Goal: Information Seeking & Learning: Learn about a topic

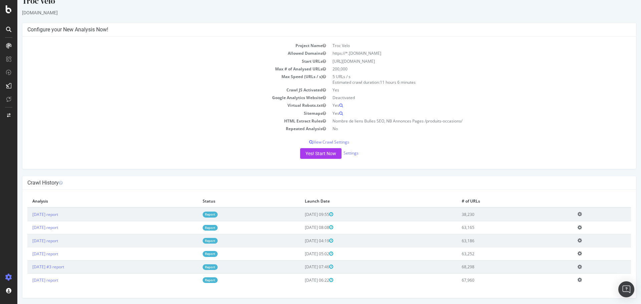
scroll to position [11, 0]
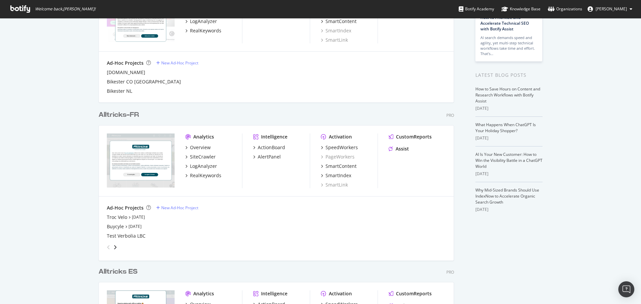
scroll to position [85, 0]
click at [113, 226] on div "Buycyle" at bounding box center [115, 226] width 17 height 7
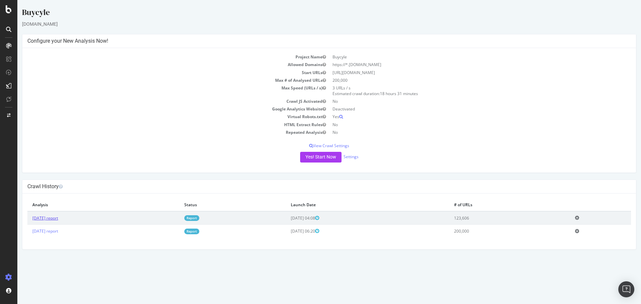
click at [56, 218] on link "[DATE] report" at bounding box center [45, 218] width 26 height 6
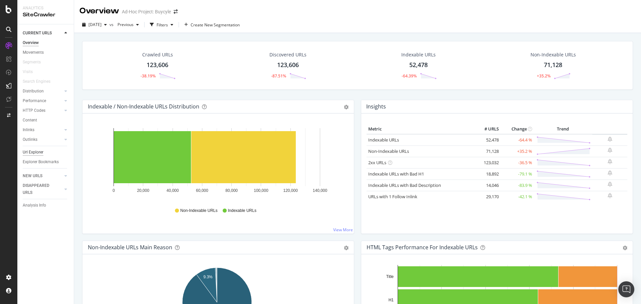
click at [34, 149] on div "Url Explorer" at bounding box center [33, 152] width 21 height 7
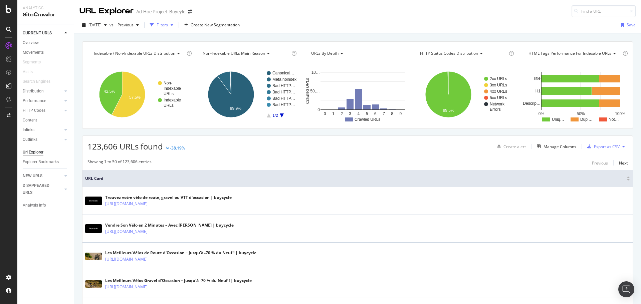
click at [176, 25] on div "button" at bounding box center [172, 25] width 8 height 4
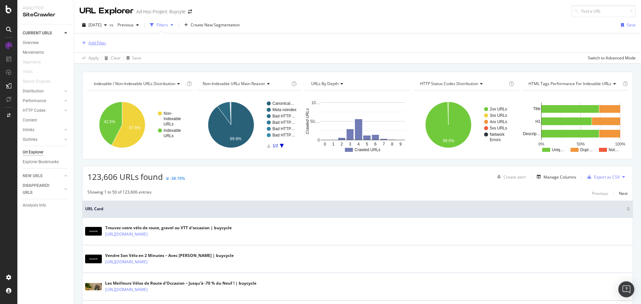
click at [102, 43] on div "Add Filter" at bounding box center [97, 43] width 18 height 6
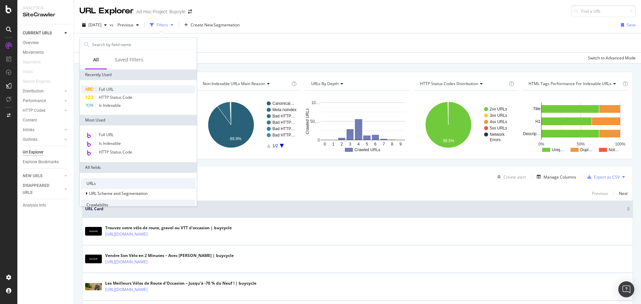
click at [107, 89] on span "Full URL" at bounding box center [106, 89] width 15 height 6
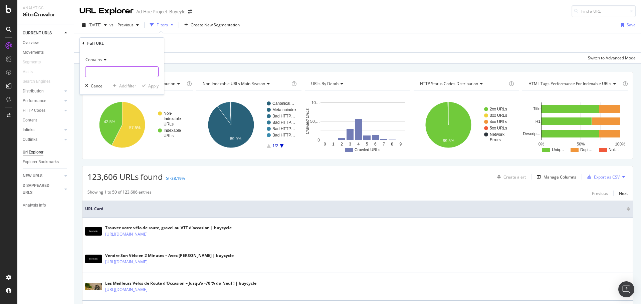
click at [97, 73] on input "text" at bounding box center [121, 71] width 73 height 11
click at [92, 42] on div "Add Filter" at bounding box center [97, 43] width 18 height 6
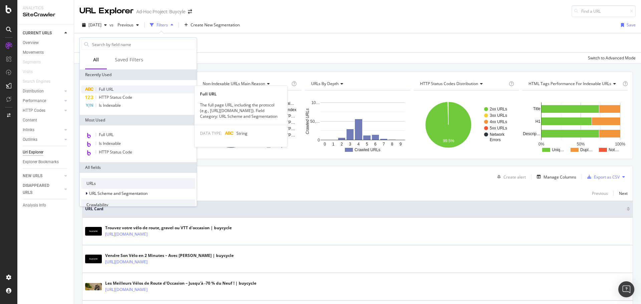
click at [107, 86] on div "Full URL" at bounding box center [138, 89] width 114 height 8
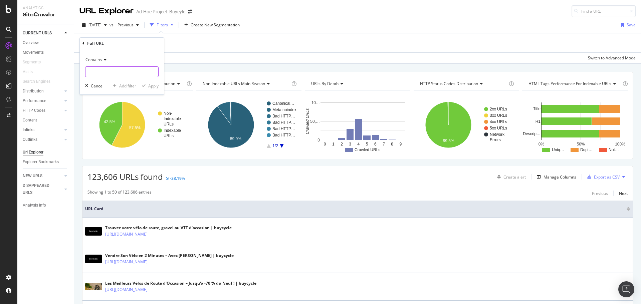
click at [102, 69] on input "text" at bounding box center [121, 71] width 73 height 11
type input "shop/"
click at [151, 84] on div "Apply" at bounding box center [153, 86] width 10 height 6
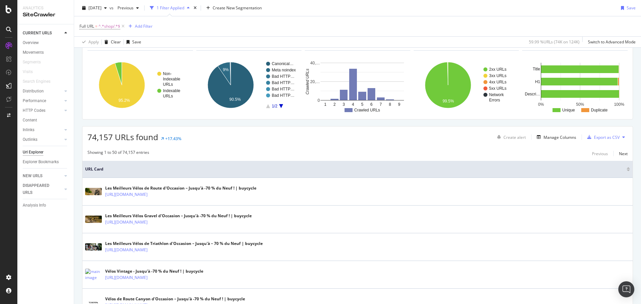
scroll to position [43, 0]
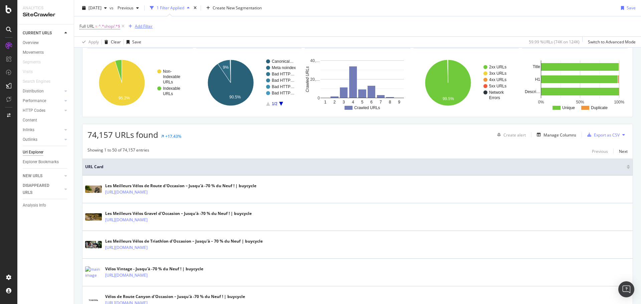
click at [141, 29] on div "Add Filter" at bounding box center [139, 26] width 27 height 7
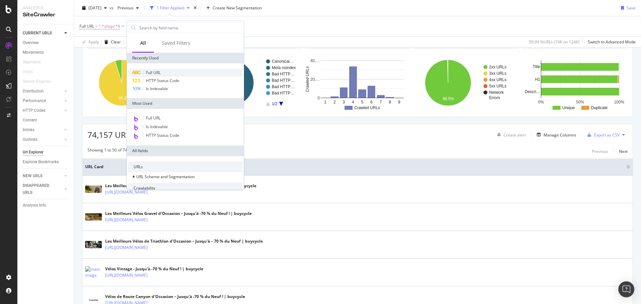
click at [156, 75] on span "Full URL" at bounding box center [153, 73] width 15 height 6
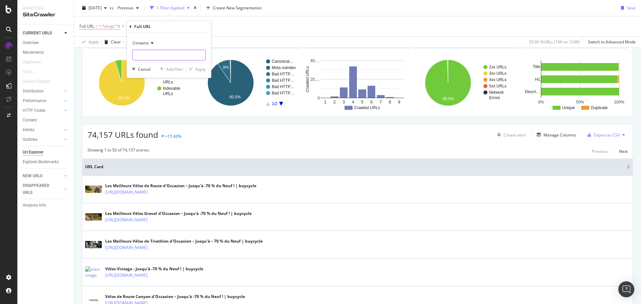
click at [155, 54] on input "text" at bounding box center [169, 55] width 73 height 11
type input "brand/"
click at [198, 70] on div "Apply" at bounding box center [200, 69] width 10 height 6
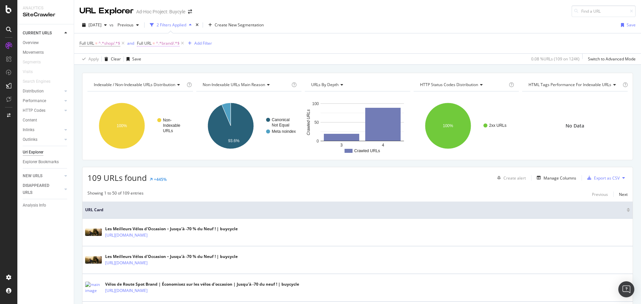
click at [162, 40] on span "^.*brand/.*$" at bounding box center [168, 43] width 24 height 9
click at [157, 71] on input "brand/" at bounding box center [175, 71] width 63 height 11
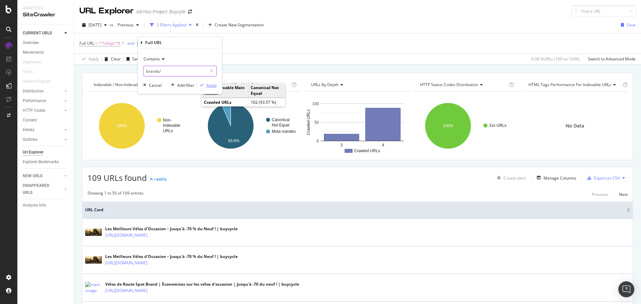
type input "brands/"
click at [208, 82] on button "Apply" at bounding box center [206, 85] width 19 height 7
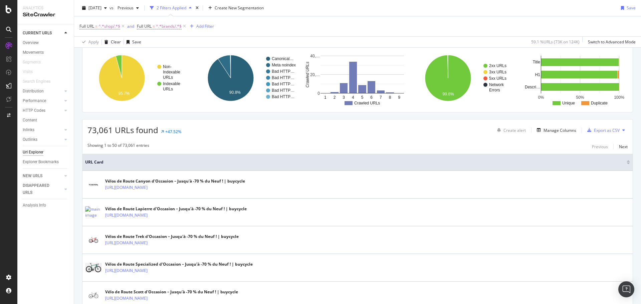
scroll to position [14, 0]
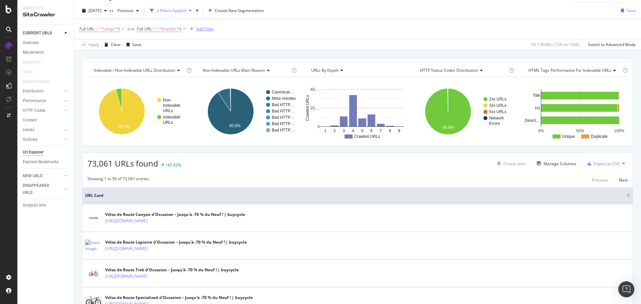
click at [204, 29] on div "Add Filter" at bounding box center [205, 29] width 18 height 6
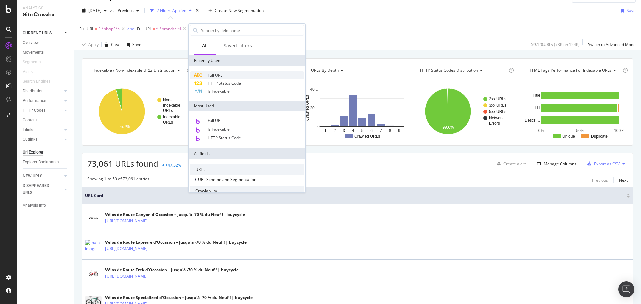
click at [216, 77] on span "Full URL" at bounding box center [215, 75] width 15 height 6
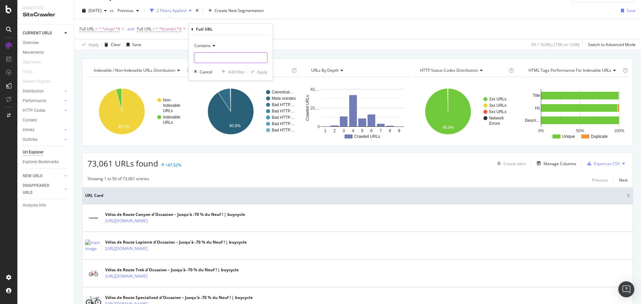
click at [207, 57] on input "text" at bounding box center [230, 57] width 73 height 11
type input "categories"
click at [265, 71] on div "Apply" at bounding box center [262, 72] width 10 height 6
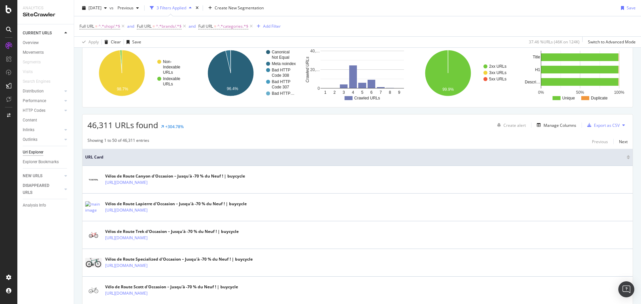
scroll to position [54, 0]
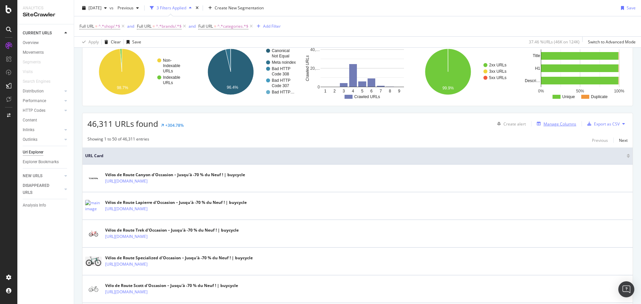
click at [544, 126] on div "Manage Columns" at bounding box center [560, 124] width 33 height 6
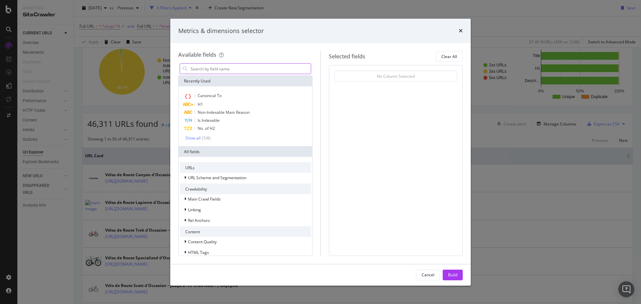
click at [235, 67] on input "modal" at bounding box center [250, 69] width 121 height 10
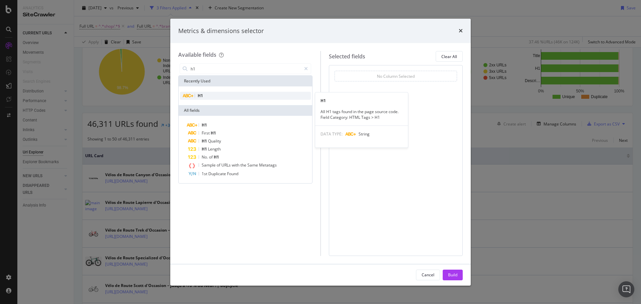
type input "h1"
click at [222, 92] on div "H1" at bounding box center [245, 96] width 131 height 8
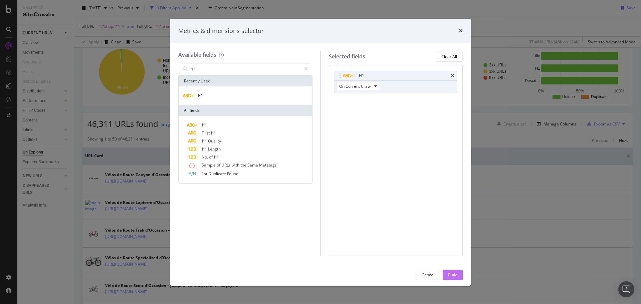
click at [448, 273] on div "Build" at bounding box center [452, 275] width 9 height 6
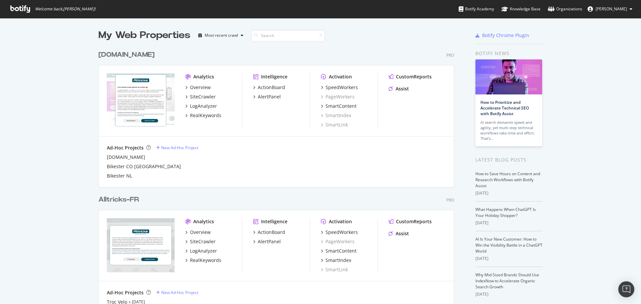
scroll to position [81, 0]
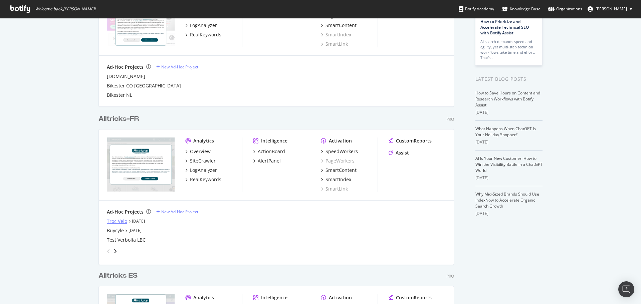
click at [115, 220] on div "Troc Velo" at bounding box center [117, 221] width 20 height 7
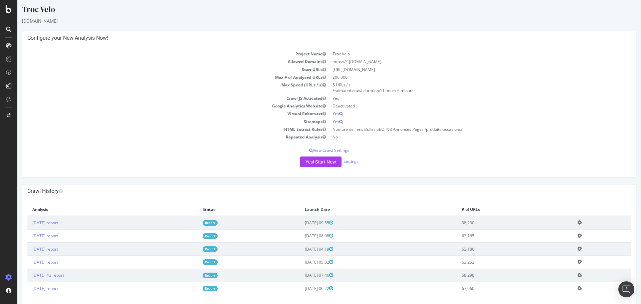
scroll to position [13, 0]
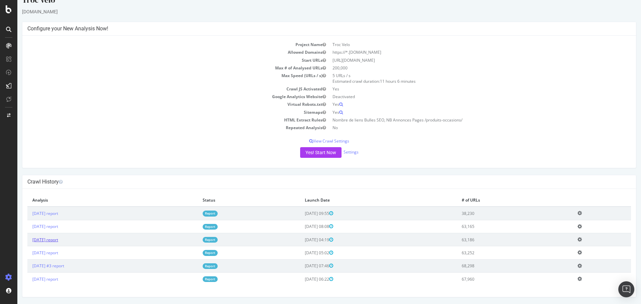
click at [58, 240] on link "[DATE] report" at bounding box center [45, 240] width 26 height 6
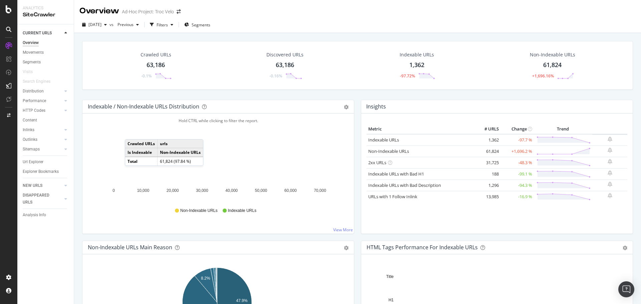
scroll to position [22, 0]
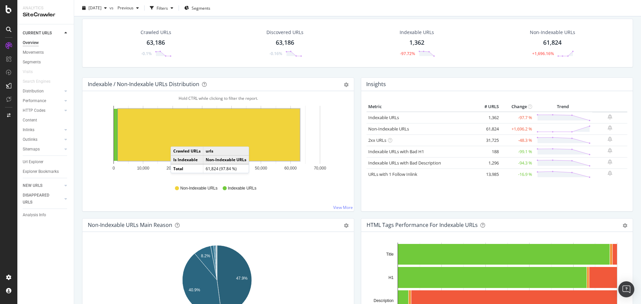
click at [177, 140] on rect "A chart." at bounding box center [209, 135] width 182 height 52
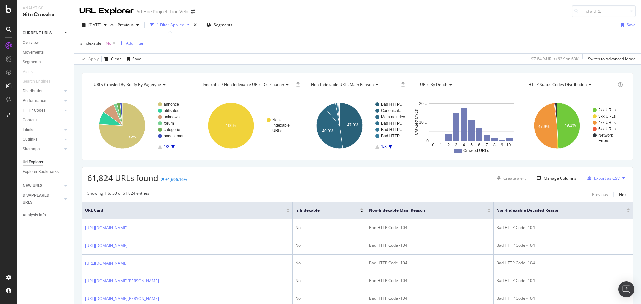
click at [138, 43] on div "Add Filter" at bounding box center [135, 43] width 18 height 6
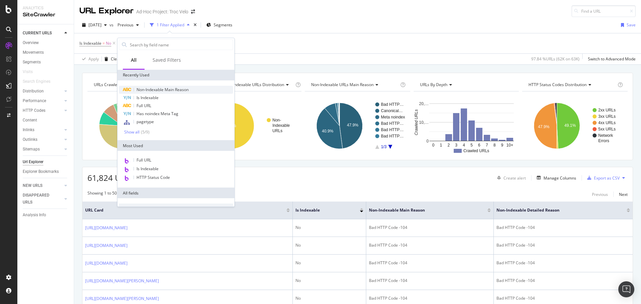
click at [153, 91] on span "Non-Indexable Main Reason" at bounding box center [163, 90] width 52 height 6
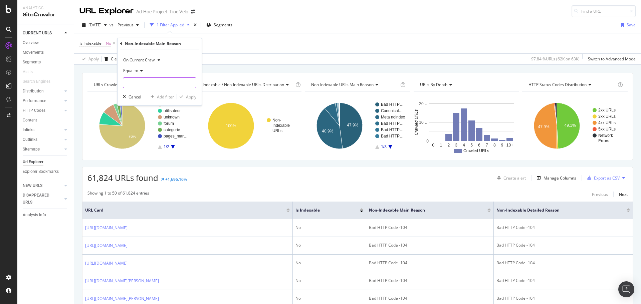
click at [150, 86] on input "text" at bounding box center [159, 82] width 73 height 11
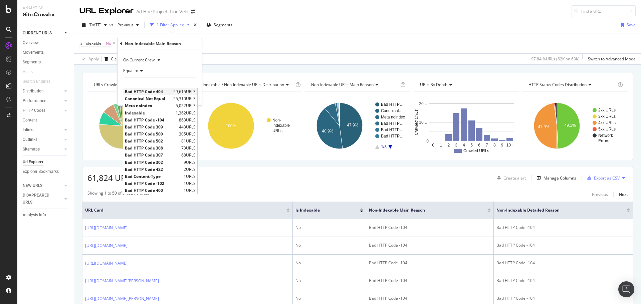
click at [155, 92] on span "Bad HTTP Code 404" at bounding box center [148, 92] width 47 height 6
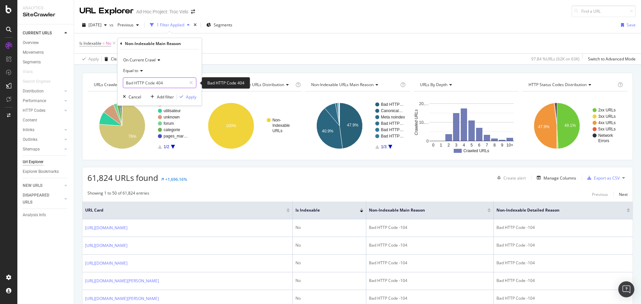
click at [173, 84] on input "Bad HTTP Code 404" at bounding box center [154, 82] width 63 height 11
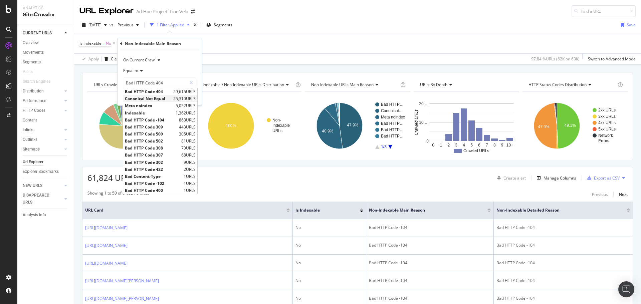
click at [170, 100] on span "Canonical Not Equal" at bounding box center [148, 99] width 47 height 6
type input "Canonical Not Equal"
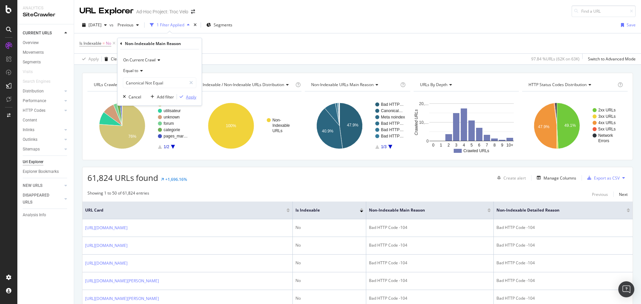
click at [185, 97] on div "button" at bounding box center [181, 97] width 9 height 4
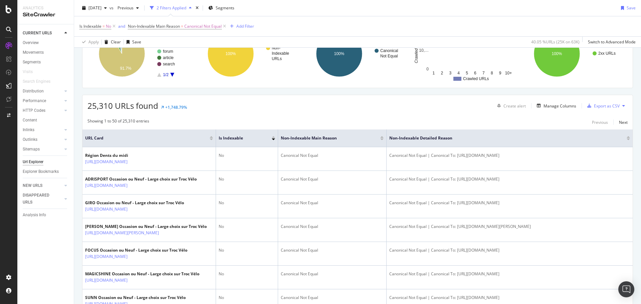
scroll to position [73, 0]
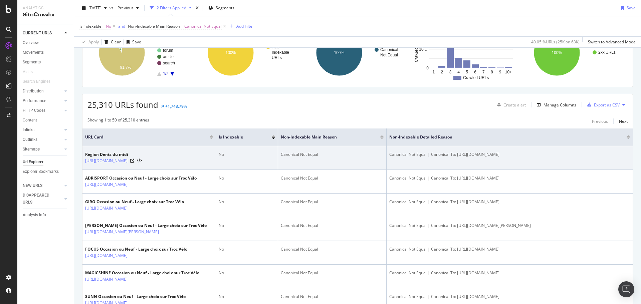
drag, startPoint x: 525, startPoint y: 156, endPoint x: 517, endPoint y: 156, distance: 8.4
click at [517, 156] on div "Canonical Not Equal | Canonical To: https://www.troc-velo.com/fr-fr/fr-fr/artic…" at bounding box center [509, 155] width 241 height 6
click at [542, 160] on td "Canonical Not Equal | Canonical To: https://www.troc-velo.com/fr-fr/fr-fr/artic…" at bounding box center [510, 158] width 246 height 24
drag, startPoint x: 457, startPoint y: 154, endPoint x: 578, endPoint y: 157, distance: 121.6
click at [578, 157] on div "Canonical Not Equal | Canonical To: https://www.troc-velo.com/fr-fr/fr-fr/artic…" at bounding box center [509, 155] width 241 height 6
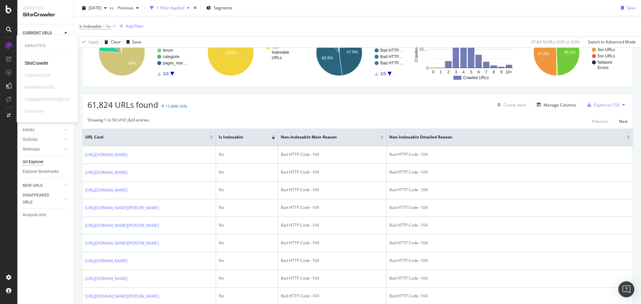
click at [29, 60] on div "SiteCrawler" at bounding box center [37, 63] width 24 height 7
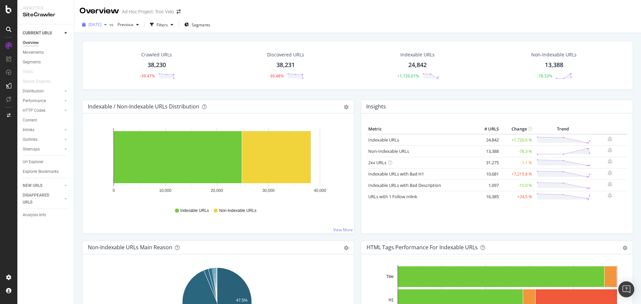
click at [102, 24] on span "[DATE]" at bounding box center [94, 25] width 13 height 6
click at [105, 38] on div "[DATE]" at bounding box center [106, 38] width 34 height 6
click at [39, 164] on div "Url Explorer" at bounding box center [33, 162] width 21 height 7
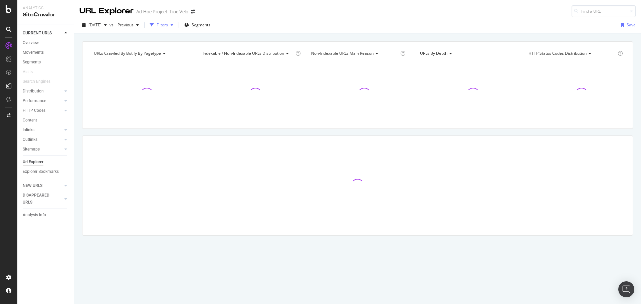
click at [176, 29] on div "Filters" at bounding box center [161, 25] width 29 height 10
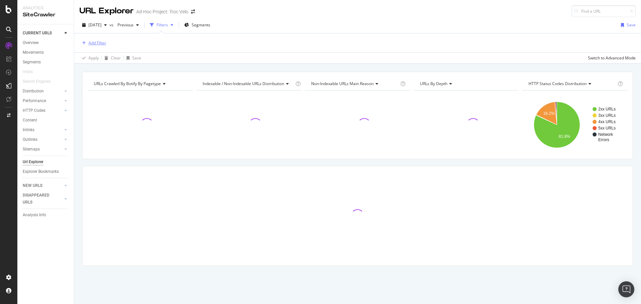
click at [101, 44] on div "Add Filter" at bounding box center [97, 43] width 18 height 6
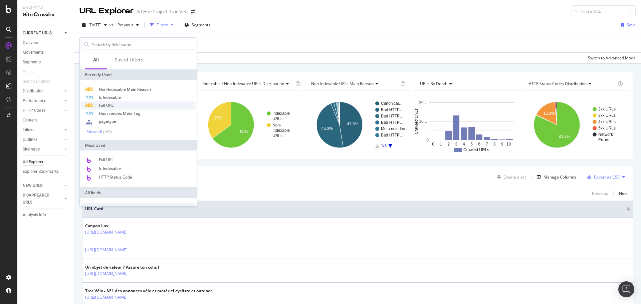
click at [114, 102] on div "Full URL" at bounding box center [138, 106] width 114 height 8
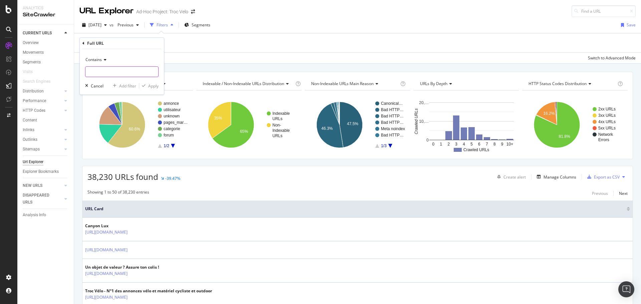
click at [107, 72] on input "text" at bounding box center [121, 71] width 73 height 11
type input "annonce/"
click at [149, 86] on div "Apply" at bounding box center [153, 86] width 10 height 6
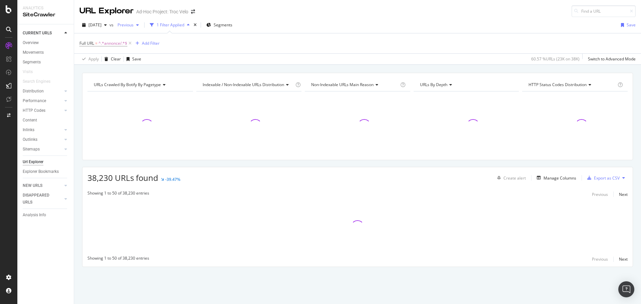
click at [134, 25] on span "Previous" at bounding box center [124, 25] width 19 height 6
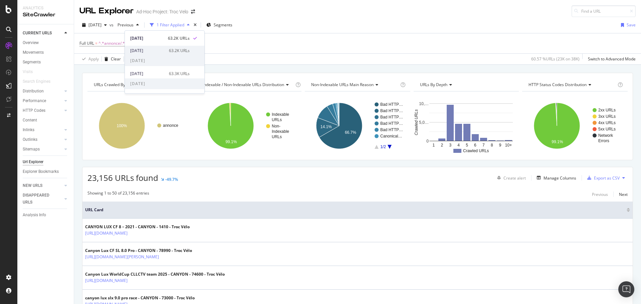
click at [150, 49] on div "2025 Sep. 10th" at bounding box center [147, 51] width 35 height 6
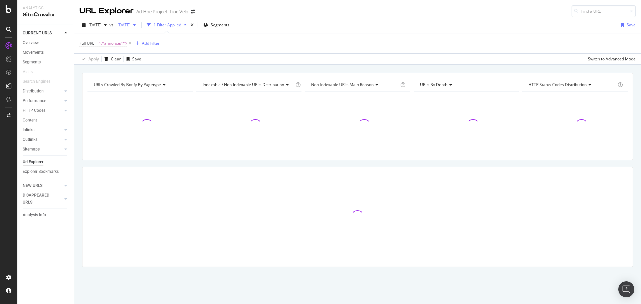
click at [139, 29] on div "2025 Sep. 10th" at bounding box center [127, 25] width 24 height 10
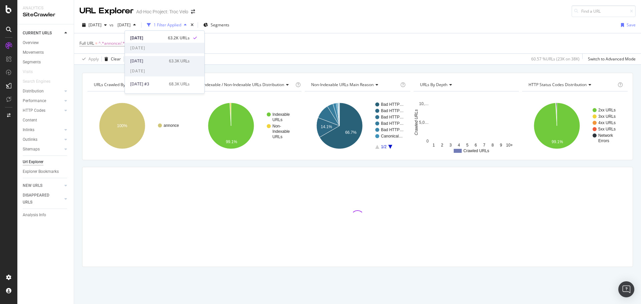
scroll to position [13, 0]
click at [152, 58] on div "2025 Aug. 20th" at bounding box center [147, 61] width 35 height 6
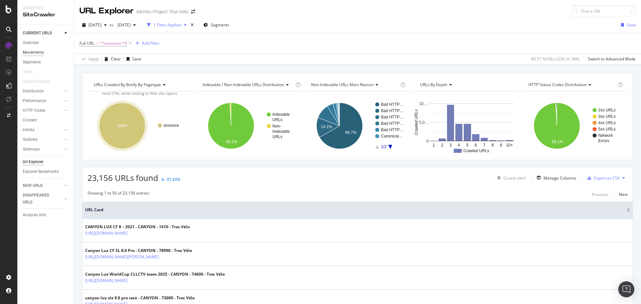
click at [27, 55] on div "Movements" at bounding box center [33, 52] width 21 height 7
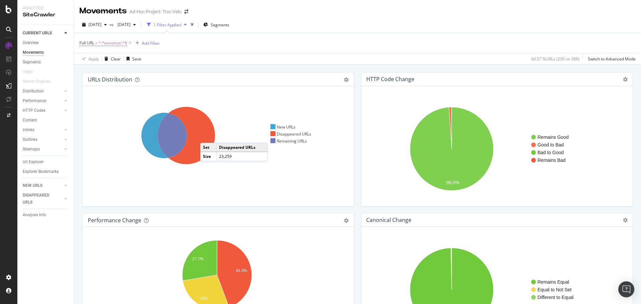
click at [207, 136] on icon at bounding box center [186, 135] width 57 height 57
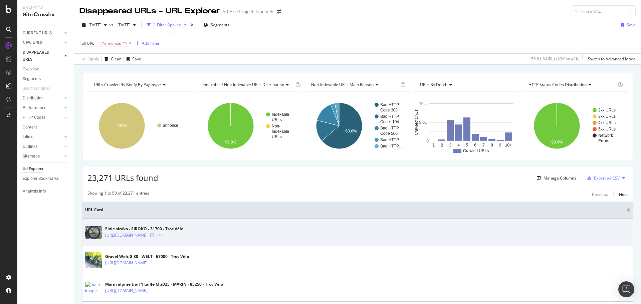
click at [154, 235] on icon at bounding box center [152, 235] width 4 height 4
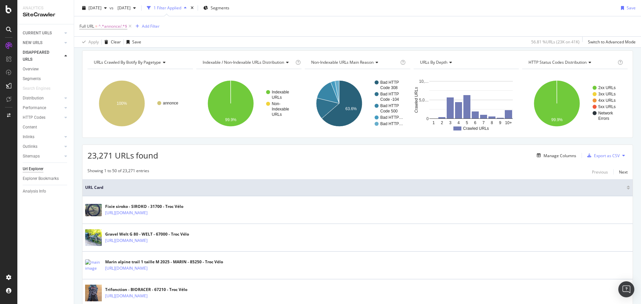
scroll to position [23, 0]
click at [543, 159] on button "Manage Columns" at bounding box center [555, 155] width 42 height 8
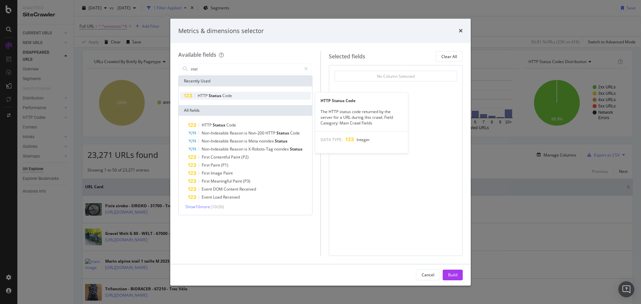
type input "stat"
click at [200, 94] on span "HTTP" at bounding box center [203, 96] width 11 height 6
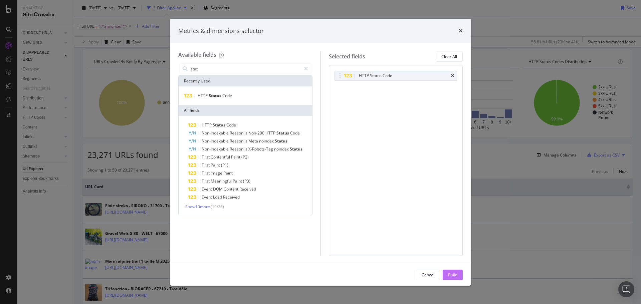
click at [455, 272] on div "Build" at bounding box center [452, 275] width 9 height 6
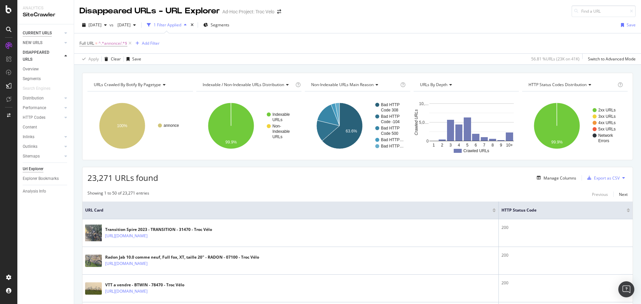
click at [45, 34] on div "CURRENT URLS" at bounding box center [37, 33] width 29 height 7
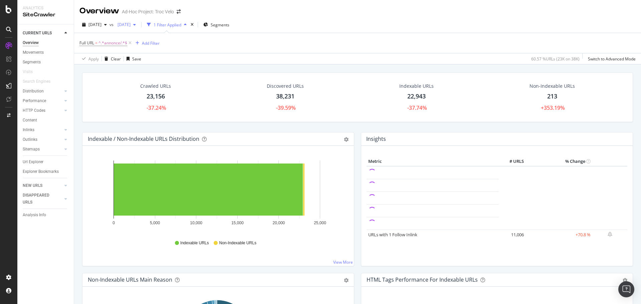
click at [131, 24] on span "2025 Aug. 20th" at bounding box center [123, 25] width 16 height 6
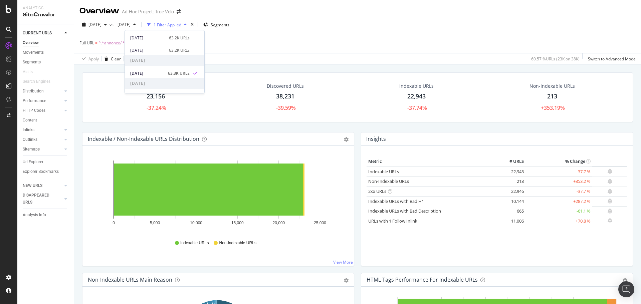
click at [87, 15] on div "Overview" at bounding box center [99, 10] width 40 height 11
click at [110, 28] on div "[DATE]" at bounding box center [94, 25] width 30 height 10
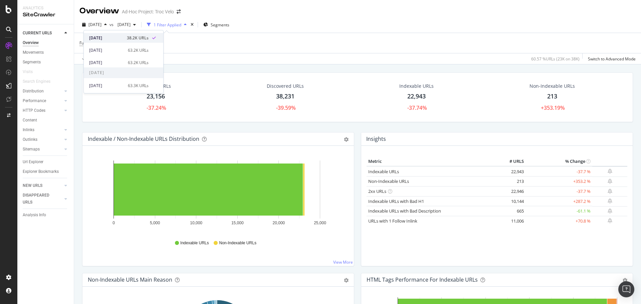
click at [117, 37] on div "[DATE]" at bounding box center [106, 38] width 34 height 6
click at [130, 44] on icon at bounding box center [130, 43] width 6 height 7
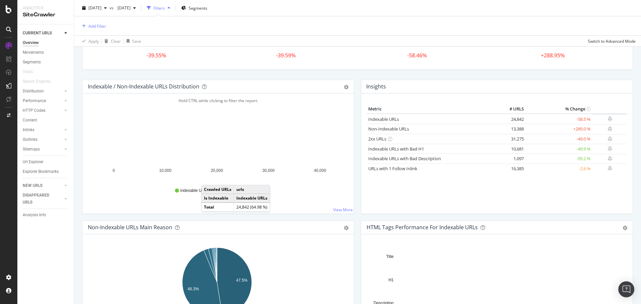
scroll to position [52, 0]
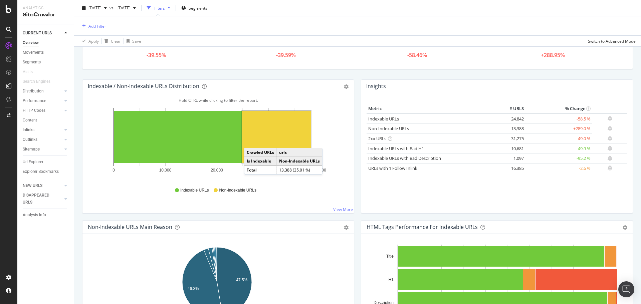
click at [251, 141] on rect "A chart." at bounding box center [276, 137] width 69 height 52
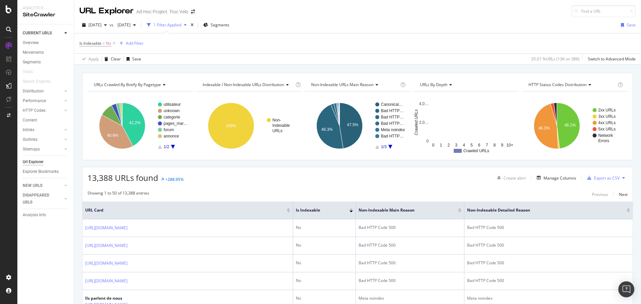
scroll to position [36, 0]
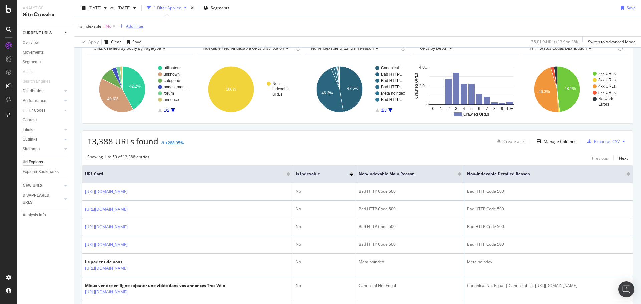
click at [133, 28] on div "Add Filter" at bounding box center [135, 26] width 18 height 6
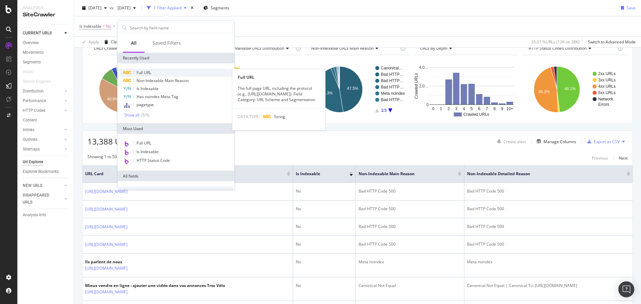
click at [155, 76] on div "Full URL" at bounding box center [176, 73] width 114 height 8
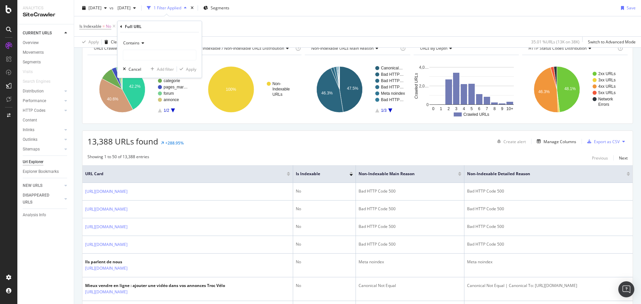
click at [238, 36] on div "Apply Clear Save 35.01 % URLs ( 13K on 38K ) Switch to Advanced Mode" at bounding box center [357, 41] width 567 height 11
click at [183, 27] on icon at bounding box center [181, 26] width 6 height 7
click at [141, 26] on div "Add Filter" at bounding box center [135, 26] width 18 height 6
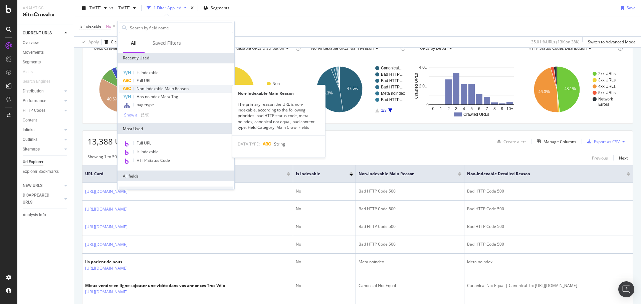
click at [149, 89] on span "Non-Indexable Main Reason" at bounding box center [163, 89] width 52 height 6
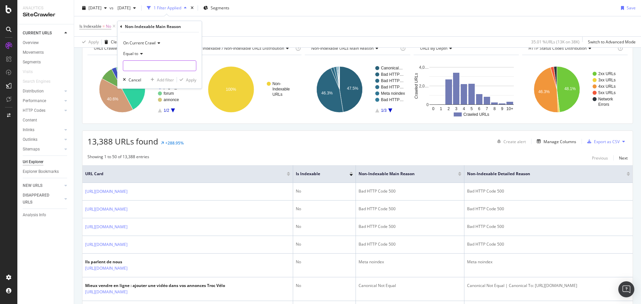
click at [137, 63] on input "text" at bounding box center [159, 65] width 73 height 11
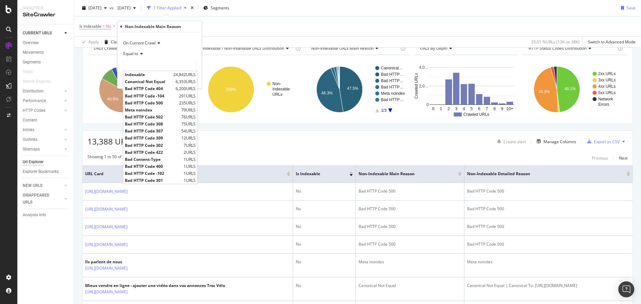
click at [318, 143] on div "13,388 URLs found +288.95% Create alert Manage Columns Export as CSV" at bounding box center [357, 139] width 550 height 16
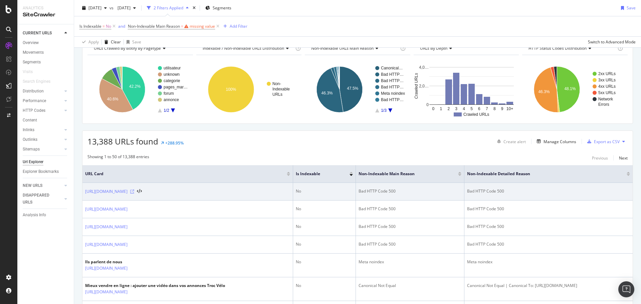
click at [134, 192] on icon at bounding box center [132, 192] width 4 height 4
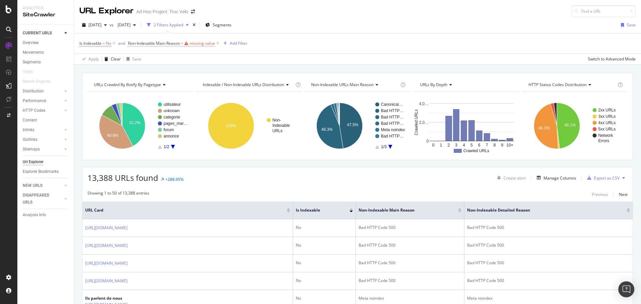
click at [188, 44] on icon at bounding box center [186, 43] width 4 height 4
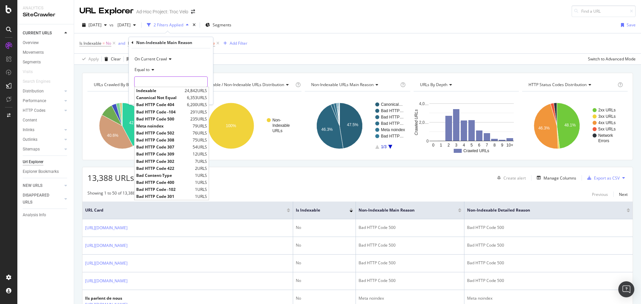
click at [172, 83] on input "text" at bounding box center [171, 81] width 73 height 11
click at [170, 97] on span "Canonical Not Equal" at bounding box center [160, 98] width 49 height 6
type input "Canonical Not Equal"
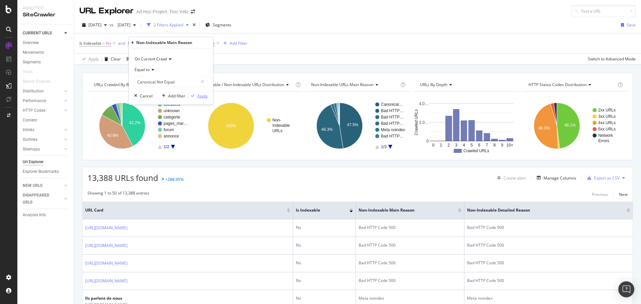
click at [198, 98] on div "Apply" at bounding box center [202, 96] width 10 height 6
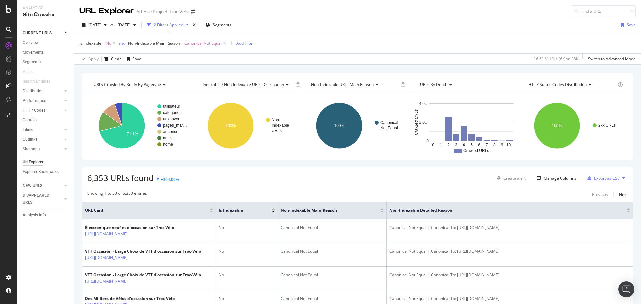
click at [249, 44] on div "Add Filter" at bounding box center [245, 43] width 18 height 6
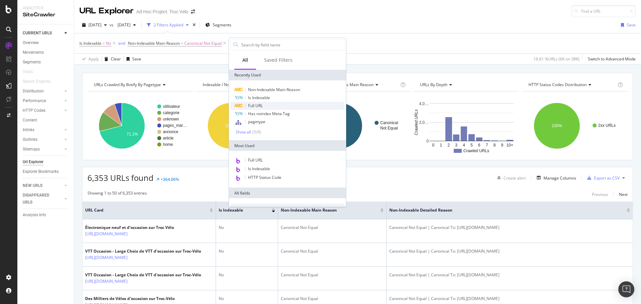
click at [261, 103] on span "Full URL" at bounding box center [255, 106] width 15 height 6
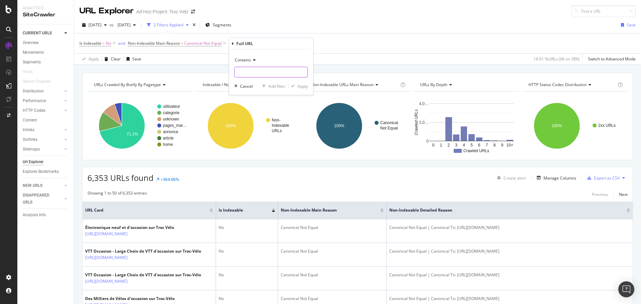
click at [250, 73] on input "text" at bounding box center [271, 72] width 73 height 11
type input "?p="
click at [304, 88] on div "Apply" at bounding box center [303, 86] width 10 height 6
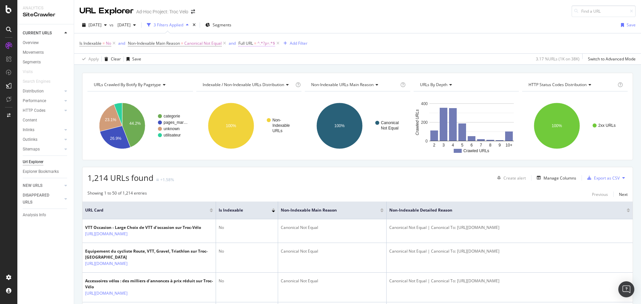
click at [260, 45] on span "^.*?p=.*$" at bounding box center [266, 43] width 18 height 9
click at [257, 57] on span "Contains" at bounding box center [254, 59] width 16 height 6
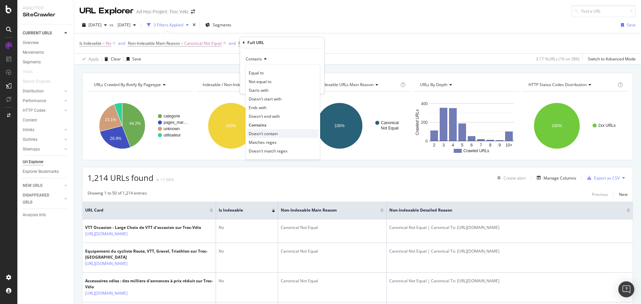
click at [275, 132] on span "Doesn't contain" at bounding box center [263, 134] width 29 height 6
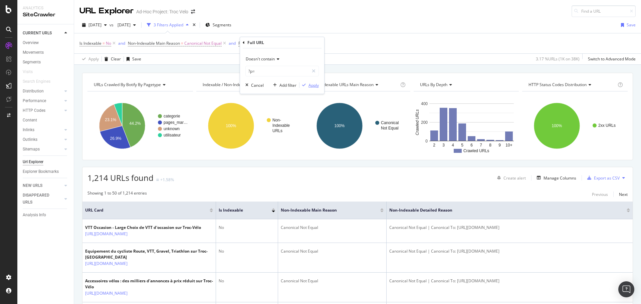
click at [311, 85] on div "Apply" at bounding box center [314, 85] width 10 height 6
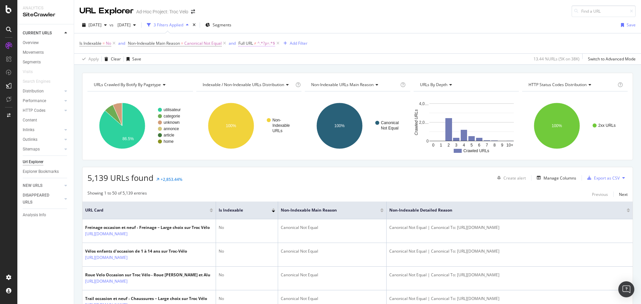
click at [259, 43] on span "^.*?p=.*$" at bounding box center [266, 43] width 18 height 9
click at [251, 57] on span "Doesn't contain" at bounding box center [260, 59] width 29 height 6
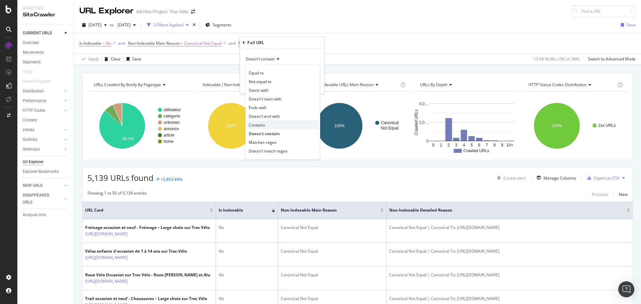
click at [269, 126] on div "Contains" at bounding box center [282, 125] width 71 height 9
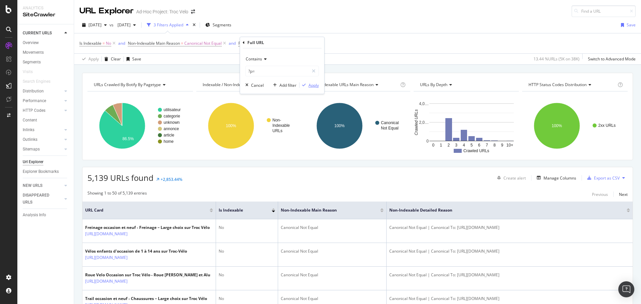
click at [312, 87] on div "Apply" at bounding box center [314, 85] width 10 height 6
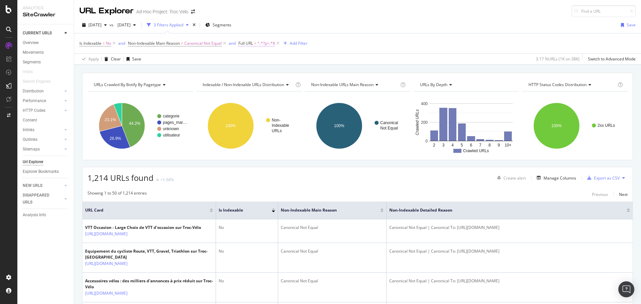
click at [261, 43] on span "^.*?p=.*$" at bounding box center [266, 43] width 18 height 9
click at [256, 54] on div "Contains" at bounding box center [281, 59] width 73 height 11
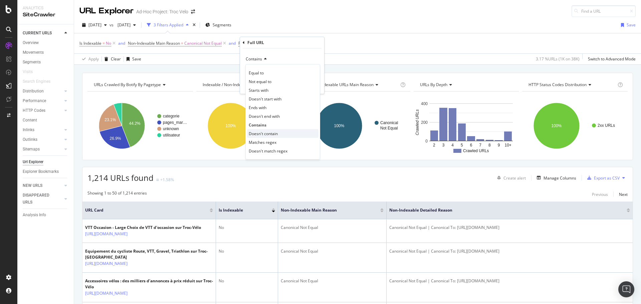
click at [257, 133] on span "Doesn't contain" at bounding box center [263, 134] width 29 height 6
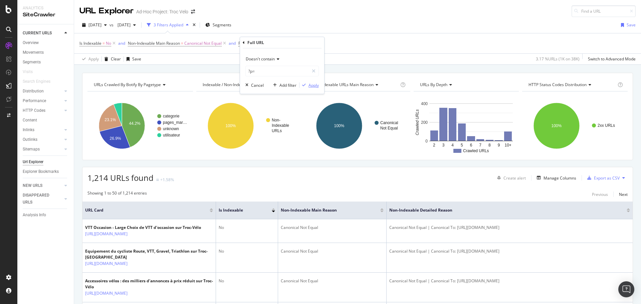
click at [313, 83] on div "Apply" at bounding box center [314, 85] width 10 height 6
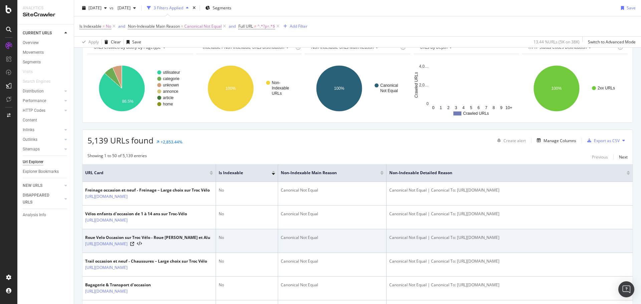
scroll to position [4, 0]
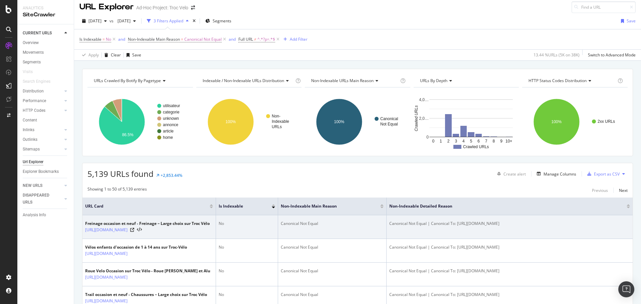
drag, startPoint x: 577, startPoint y: 225, endPoint x: 458, endPoint y: 226, distance: 118.9
click at [458, 226] on div "Canonical Not Equal | Canonical To: https://www.troc-velo.com/fr-fr/categorie/c…" at bounding box center [509, 224] width 241 height 6
copy div "https://www.troc-velo.com/fr-fr/categorie/composants,freinage"
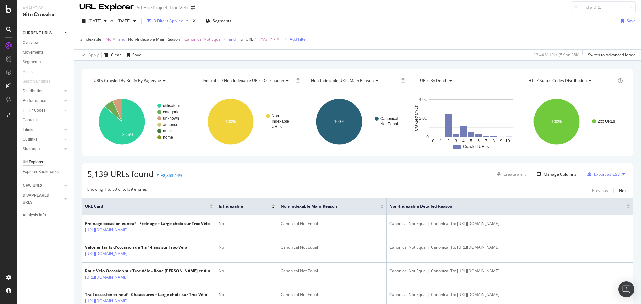
scroll to position [1, 0]
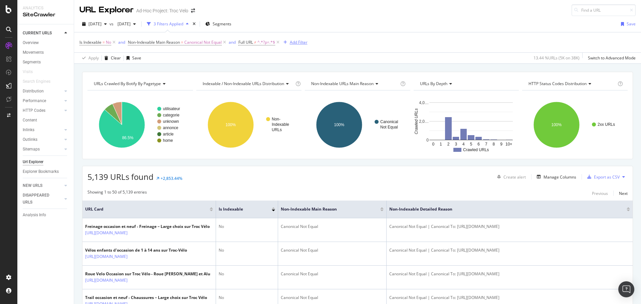
click at [296, 45] on div "Add Filter" at bounding box center [299, 42] width 18 height 6
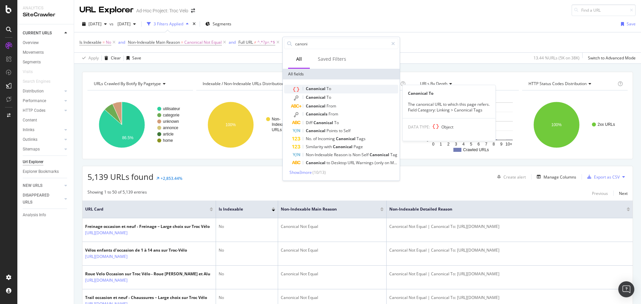
type input "canoni"
click at [315, 89] on span "Canonical" at bounding box center [316, 89] width 21 height 6
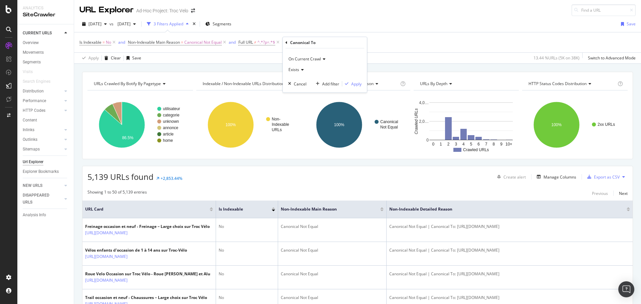
click at [297, 70] on span "Exists" at bounding box center [294, 70] width 11 height 6
click at [287, 42] on icon at bounding box center [287, 43] width 2 height 4
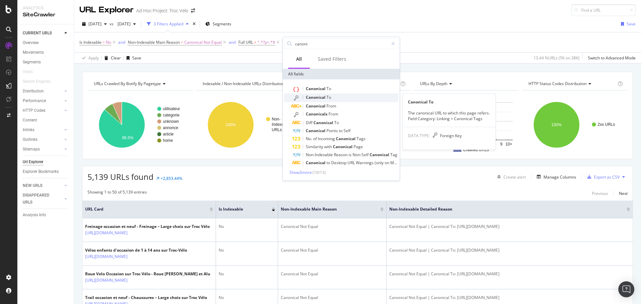
click at [307, 98] on span "Canonical" at bounding box center [316, 98] width 21 height 6
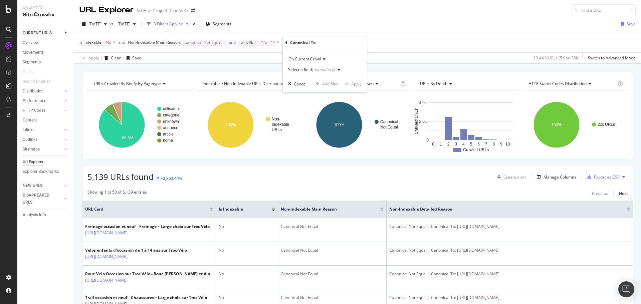
click at [287, 42] on icon at bounding box center [287, 43] width 2 height 4
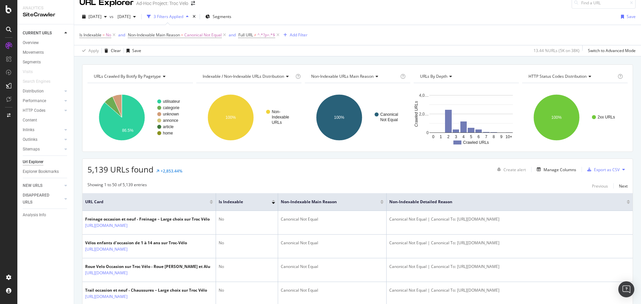
scroll to position [9, 0]
click at [289, 36] on div "button" at bounding box center [285, 35] width 9 height 4
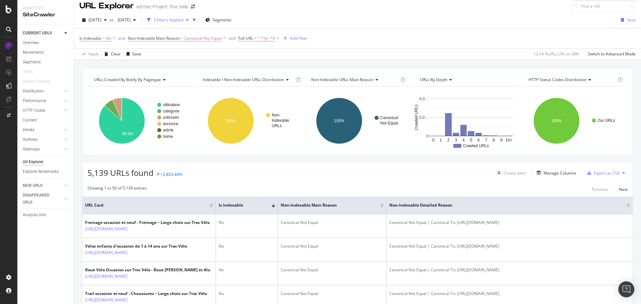
scroll to position [5, 0]
click at [298, 37] on div "Add Filter" at bounding box center [299, 39] width 18 height 6
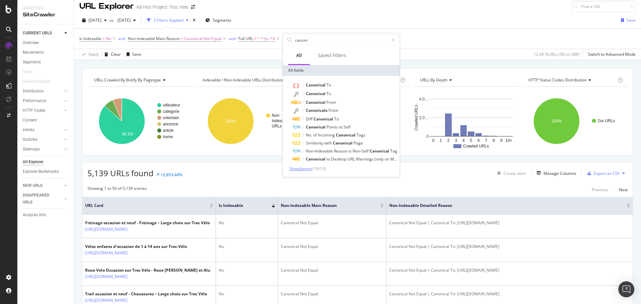
click at [306, 170] on span "Show 3 more" at bounding box center [301, 169] width 22 height 6
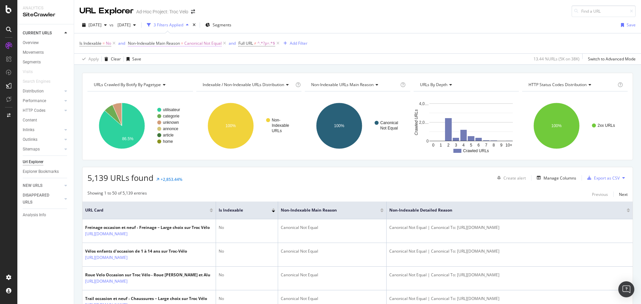
click at [208, 45] on span "Canonical Not Equal" at bounding box center [202, 43] width 37 height 9
click at [323, 51] on div "Is Indexable = No and Non-Indexable Main Reason = Canonical Not Equal and Full …" at bounding box center [357, 43] width 556 height 20
click at [138, 121] on icon "A chart." at bounding box center [122, 126] width 46 height 46
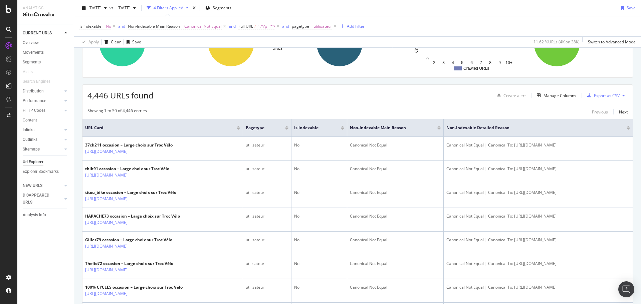
scroll to position [83, 0]
click at [164, 23] on span "Non-Indexable Main Reason = Canonical Not Equal" at bounding box center [178, 26] width 100 height 9
click at [165, 23] on span "Non-Indexable Main Reason = Canonical Not Equal" at bounding box center [178, 26] width 100 height 9
click at [167, 29] on span "Non-Indexable Main Reason = Canonical Not Equal" at bounding box center [178, 26] width 100 height 9
click at [168, 27] on span "Non-Indexable Main Reason" at bounding box center [154, 26] width 52 height 6
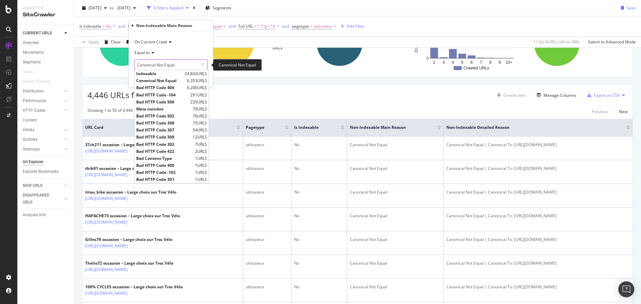
click at [173, 62] on input "Canonical Not Equal" at bounding box center [166, 64] width 63 height 11
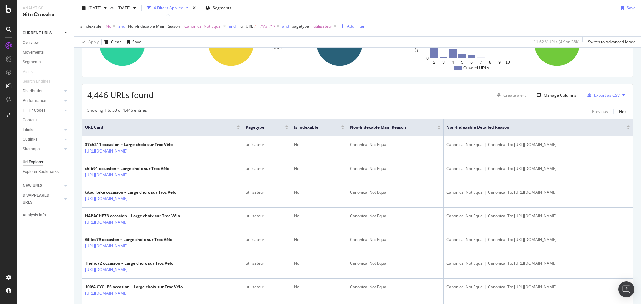
click at [241, 108] on div "Showing 1 to 50 of 4,446 entries Previous Next" at bounding box center [357, 112] width 550 height 8
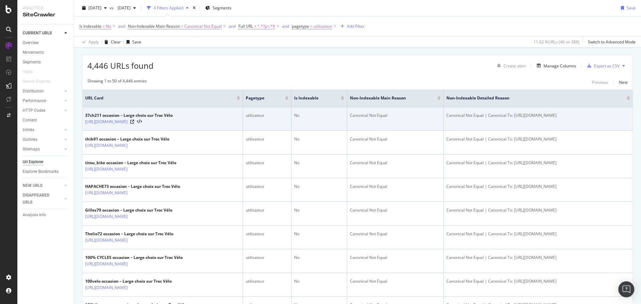
scroll to position [0, 0]
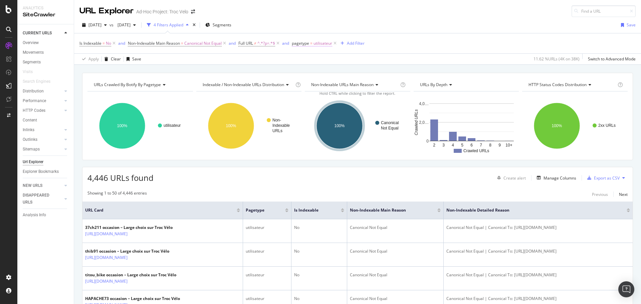
click at [313, 42] on span "=" at bounding box center [311, 43] width 2 height 6
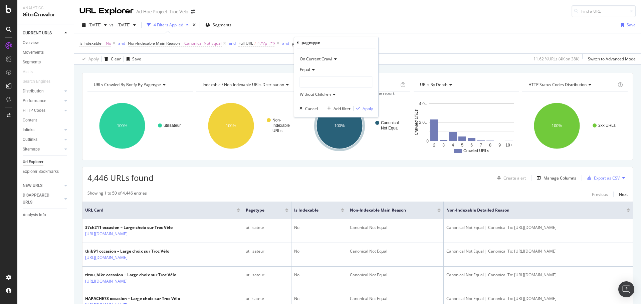
click at [282, 63] on div "Apply Clear Save 11.62 % URLs ( 4K on 38K ) Switch to Advanced Mode" at bounding box center [357, 58] width 567 height 11
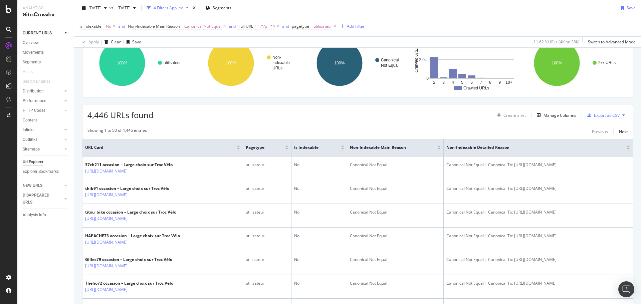
scroll to position [62, 0]
click at [553, 116] on div "Manage Columns" at bounding box center [560, 116] width 33 height 6
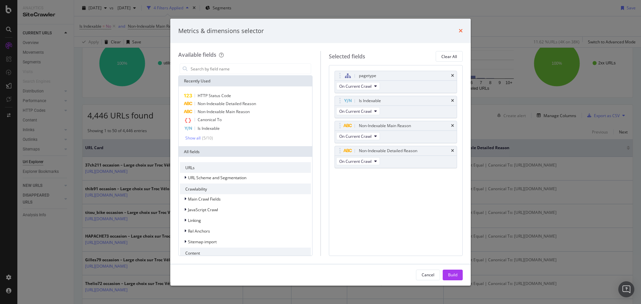
click at [460, 33] on icon "times" at bounding box center [461, 30] width 4 height 5
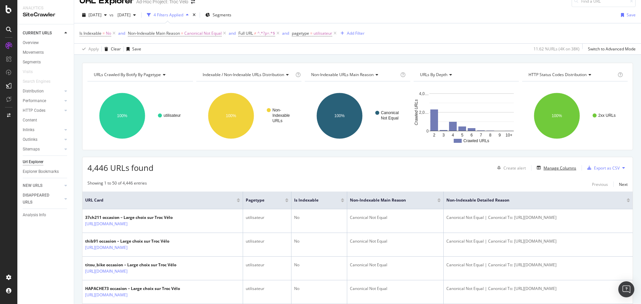
scroll to position [0, 0]
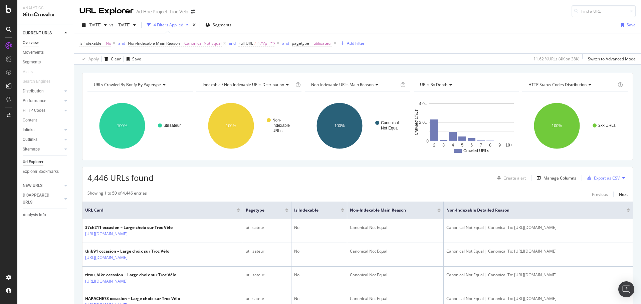
click at [33, 41] on div "Overview" at bounding box center [31, 42] width 16 height 7
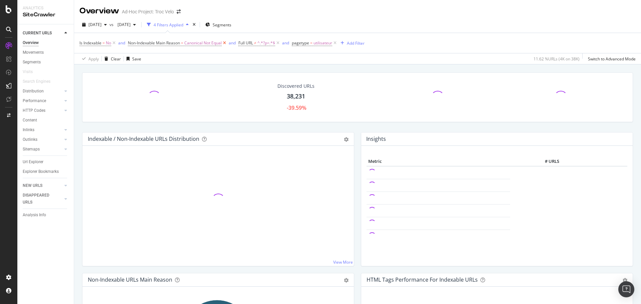
click at [227, 42] on icon at bounding box center [225, 43] width 6 height 7
click at [168, 43] on icon at bounding box center [168, 43] width 6 height 7
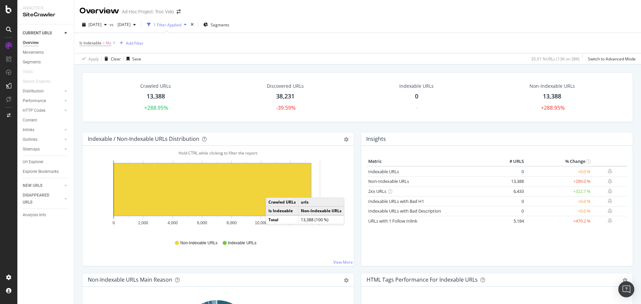
click at [272, 191] on rect "A chart." at bounding box center [212, 190] width 197 height 52
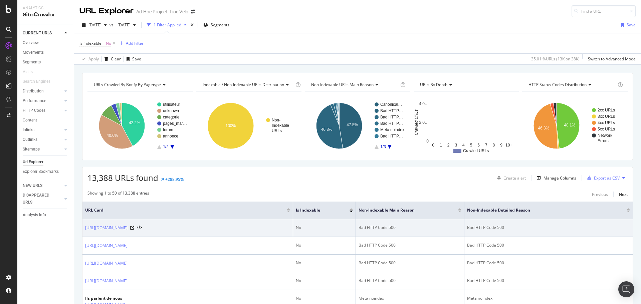
scroll to position [0, 0]
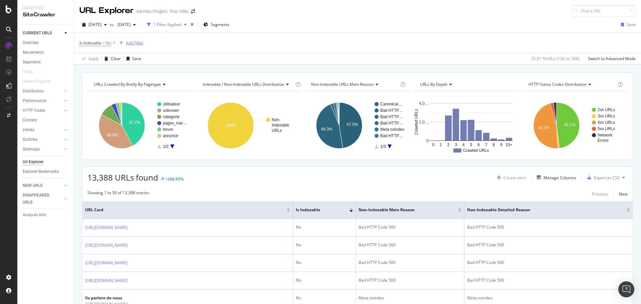
click at [136, 46] on div "Add Filter" at bounding box center [130, 42] width 27 height 7
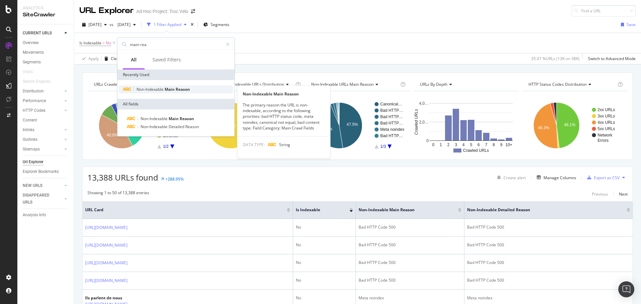
type input "main rea"
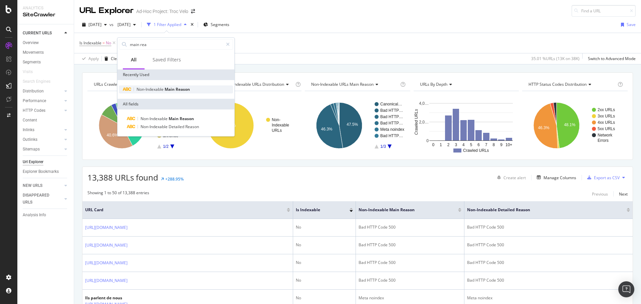
click at [159, 88] on span "Non-Indexable" at bounding box center [151, 89] width 28 height 6
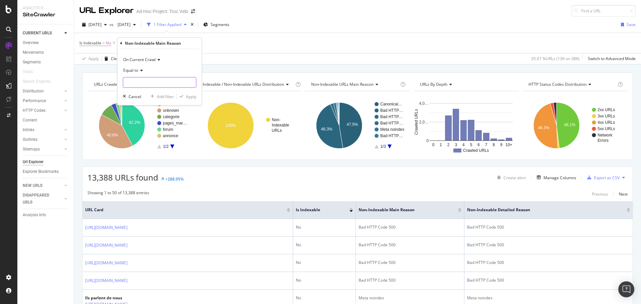
click at [150, 80] on input "text" at bounding box center [159, 82] width 73 height 11
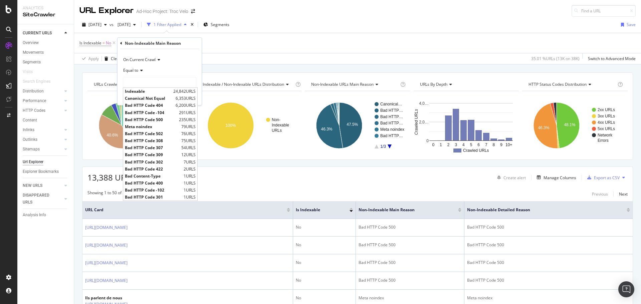
click at [237, 45] on div "Is Indexable = No Add Filter" at bounding box center [357, 43] width 556 height 20
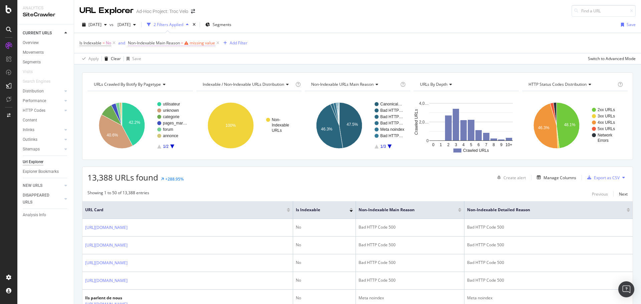
click at [191, 41] on div "missing value" at bounding box center [202, 43] width 25 height 6
click at [240, 43] on div "Add Filter" at bounding box center [239, 43] width 18 height 6
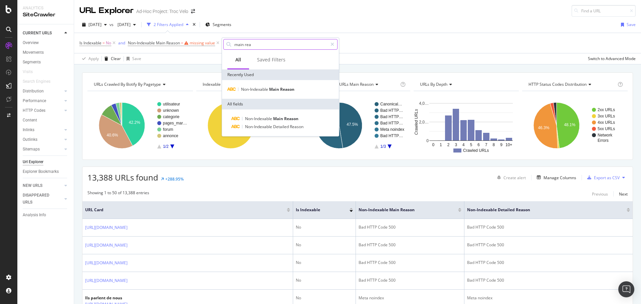
click at [312, 40] on input "main rea" at bounding box center [281, 44] width 94 height 10
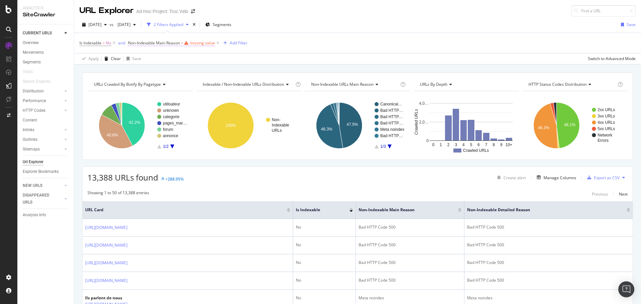
click at [206, 44] on div "missing value" at bounding box center [202, 43] width 25 height 6
click at [133, 44] on icon at bounding box center [133, 42] width 2 height 4
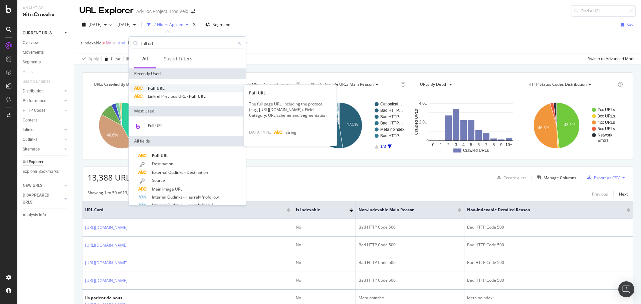
type input "full url"
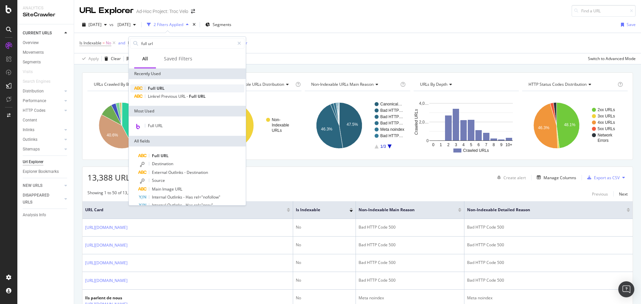
click at [158, 87] on span "URL" at bounding box center [161, 88] width 8 height 6
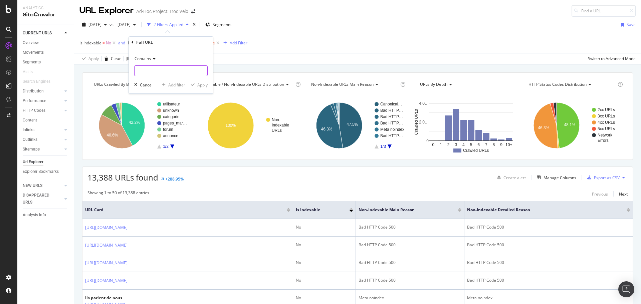
click at [152, 70] on input "text" at bounding box center [171, 70] width 73 height 11
type input "produits-occasions/"
click at [201, 86] on div "Apply" at bounding box center [202, 85] width 10 height 6
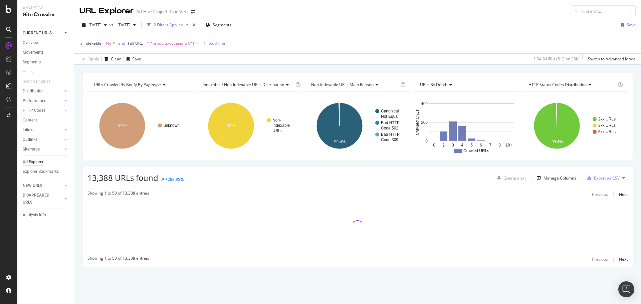
click at [171, 43] on span "^.*produits-occasions/.*$" at bounding box center [171, 43] width 48 height 9
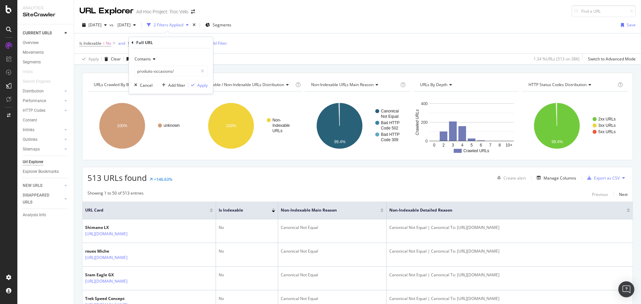
click at [260, 53] on div "Is Indexable = No and Full URL = ^.*produits-occasions/.*$ Add Filter" at bounding box center [357, 43] width 556 height 20
